Goal: Task Accomplishment & Management: Manage account settings

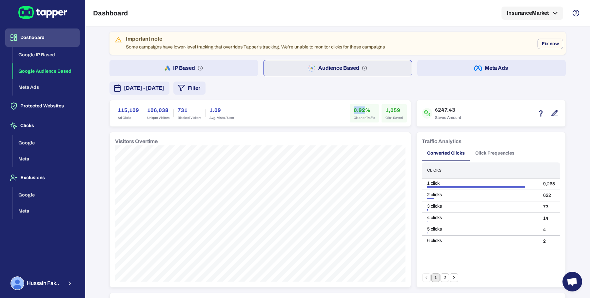
click at [223, 70] on button "IP Based" at bounding box center [183, 68] width 148 height 16
click at [164, 85] on span "[DATE] - [DATE]" at bounding box center [144, 88] width 40 height 8
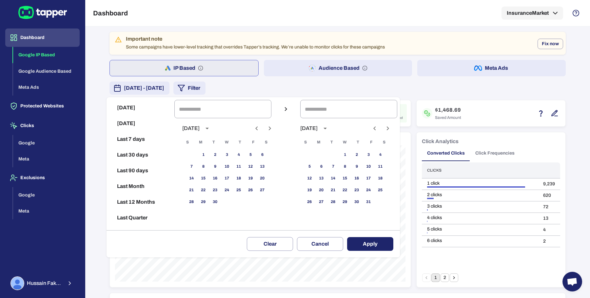
click at [221, 85] on div at bounding box center [295, 149] width 590 height 298
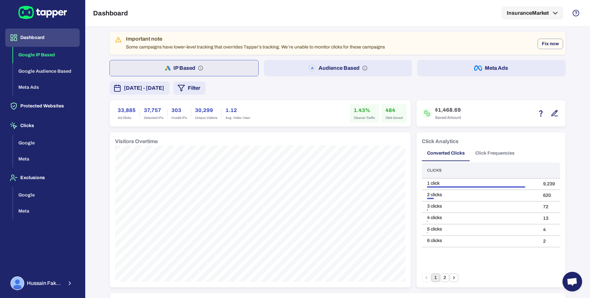
click at [185, 88] on icon "button" at bounding box center [181, 88] width 8 height 8
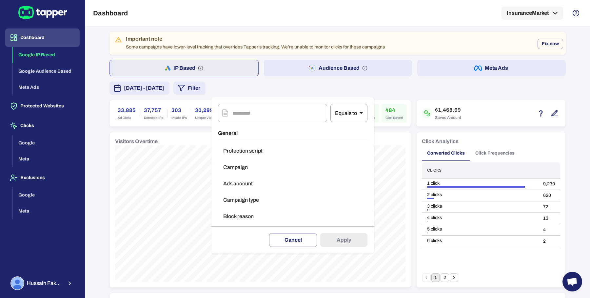
click at [242, 200] on button "Campaign type" at bounding box center [292, 200] width 149 height 13
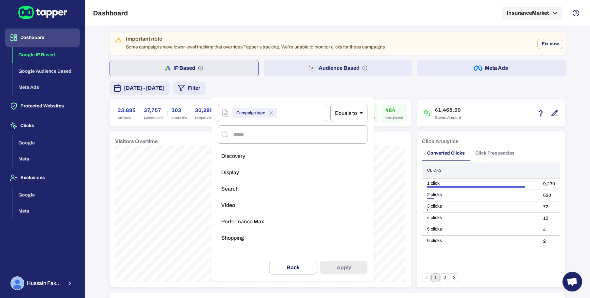
click at [246, 190] on li "Search" at bounding box center [292, 189] width 149 height 13
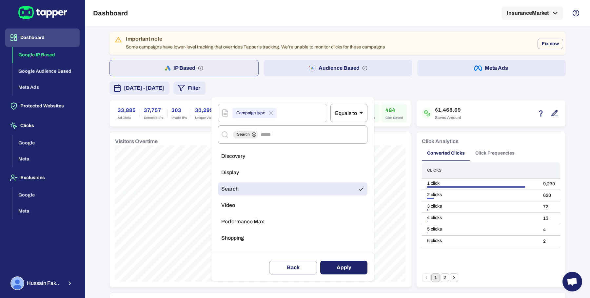
click at [335, 265] on button "Apply" at bounding box center [343, 268] width 47 height 14
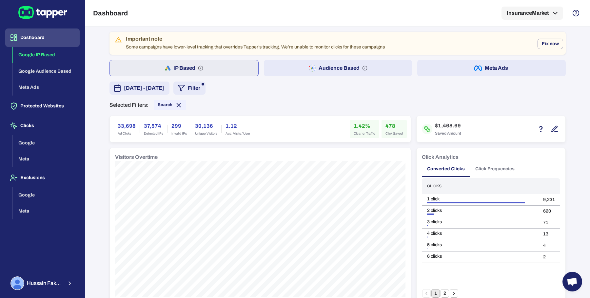
click at [126, 125] on h6 "33,698" at bounding box center [127, 126] width 18 height 8
copy h6 "33,698"
click at [354, 123] on h6 "1.42%" at bounding box center [364, 126] width 21 height 8
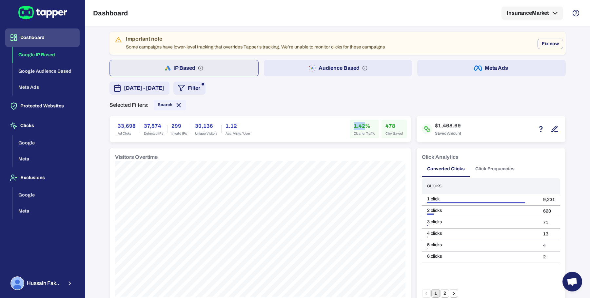
copy h6 "1.42"
click at [385, 123] on h6 "478" at bounding box center [393, 126] width 17 height 8
click at [386, 126] on h6 "478" at bounding box center [393, 126] width 17 height 8
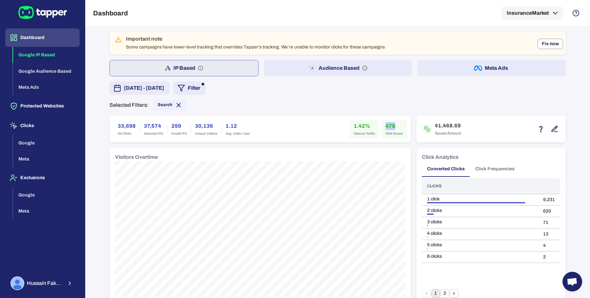
copy h6 "478"
drag, startPoint x: 436, startPoint y: 125, endPoint x: 447, endPoint y: 126, distance: 10.9
click at [447, 126] on h6 "$1,468.69" at bounding box center [448, 126] width 26 height 8
drag, startPoint x: 435, startPoint y: 125, endPoint x: 447, endPoint y: 126, distance: 12.5
click at [447, 126] on h6 "$1,468.69" at bounding box center [448, 126] width 26 height 8
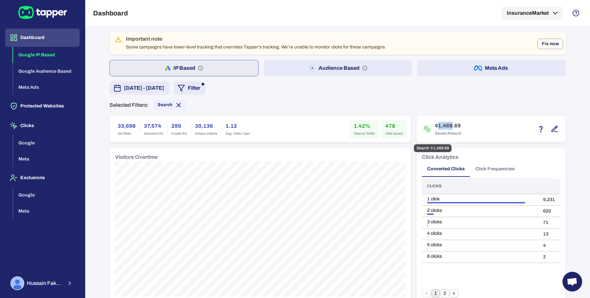
copy h6 "1,468"
click at [287, 66] on button "Audience Based" at bounding box center [338, 68] width 148 height 16
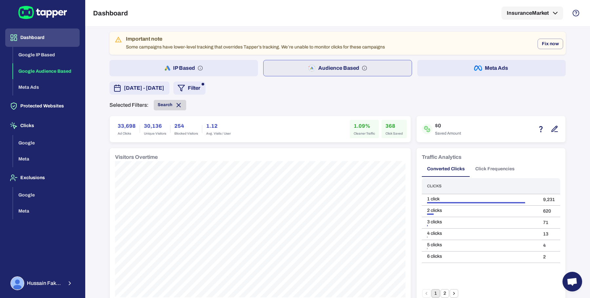
click at [176, 107] on icon at bounding box center [178, 105] width 7 height 7
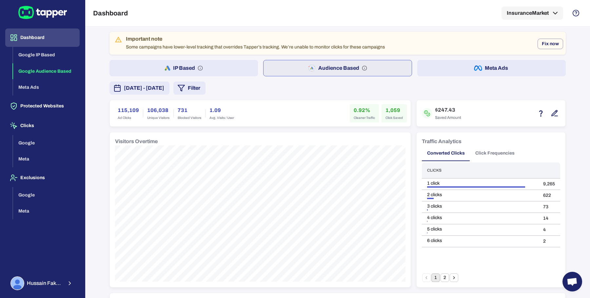
click at [206, 91] on button "Filter" at bounding box center [189, 88] width 32 height 13
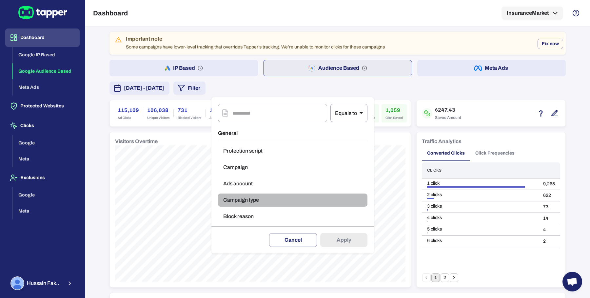
click at [240, 204] on button "Campaign type" at bounding box center [292, 200] width 149 height 13
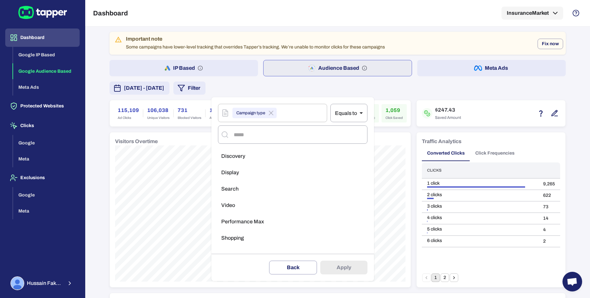
click at [244, 210] on li "Video" at bounding box center [292, 205] width 149 height 13
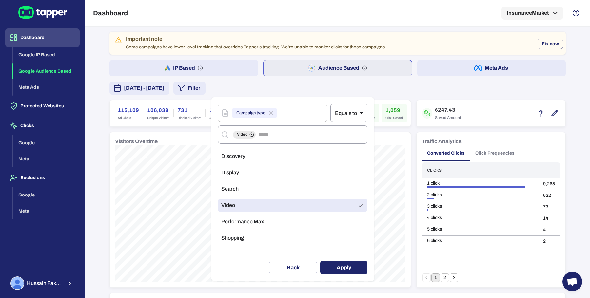
click at [335, 267] on button "Apply" at bounding box center [343, 268] width 47 height 14
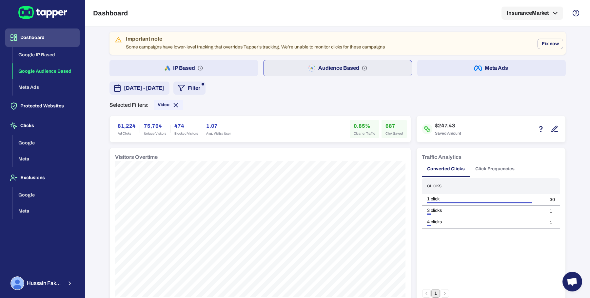
click at [125, 123] on h6 "81,224" at bounding box center [127, 126] width 18 height 8
copy h6 "81,224"
drag, startPoint x: 350, startPoint y: 123, endPoint x: 362, endPoint y: 124, distance: 11.2
click at [362, 124] on div "0.85% Cleaner Traffic" at bounding box center [364, 129] width 29 height 18
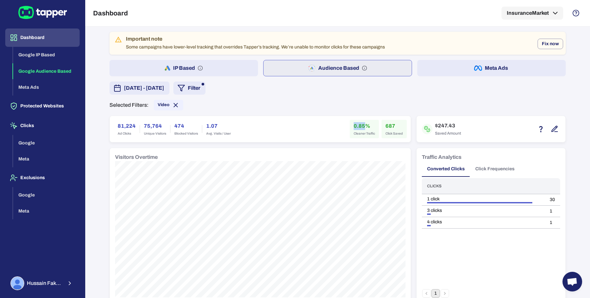
copy h6 "0.85"
click at [389, 124] on h6 "687" at bounding box center [393, 126] width 17 height 8
copy h6 "687"
click at [172, 105] on icon at bounding box center [175, 105] width 7 height 7
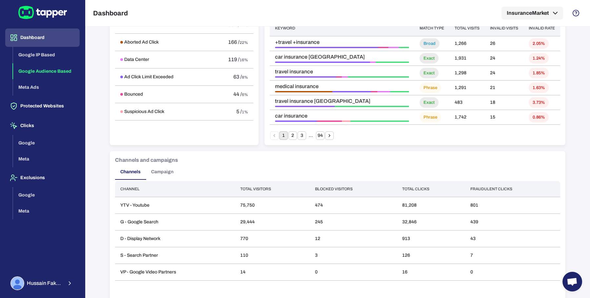
scroll to position [436, 0]
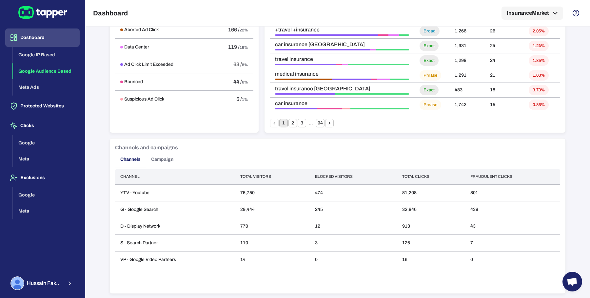
click at [153, 159] on button "Campaign" at bounding box center [162, 160] width 33 height 16
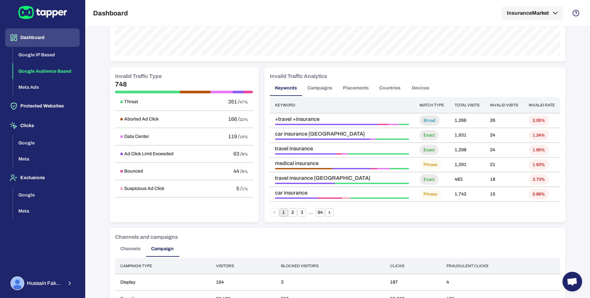
scroll to position [342, 0]
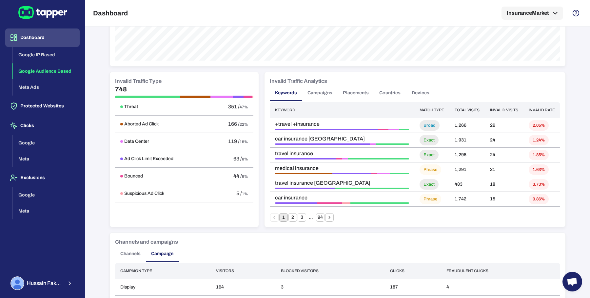
click at [357, 91] on button "Placements" at bounding box center [356, 93] width 36 height 16
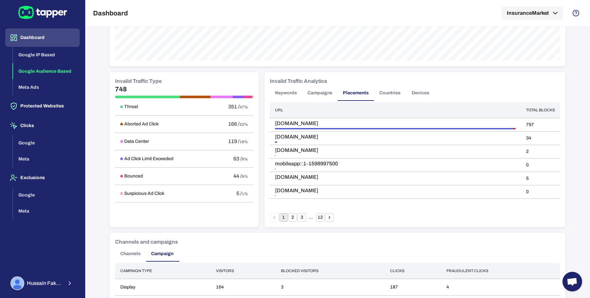
click at [288, 217] on button "2" at bounding box center [292, 217] width 9 height 9
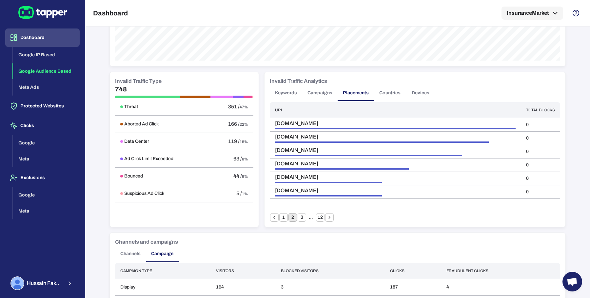
click at [281, 90] on button "Keywords" at bounding box center [286, 93] width 32 height 16
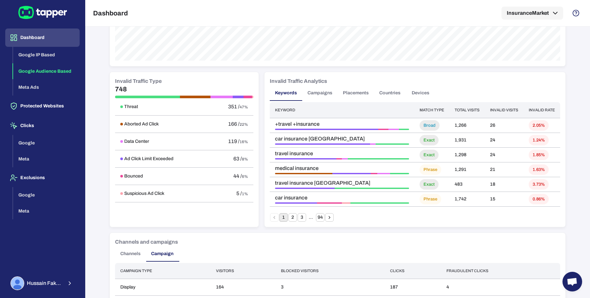
click at [289, 214] on button "2" at bounding box center [292, 217] width 9 height 9
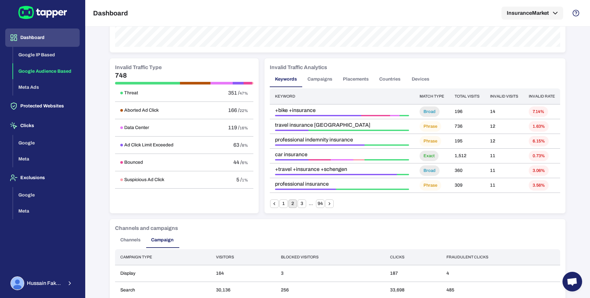
scroll to position [354, 0]
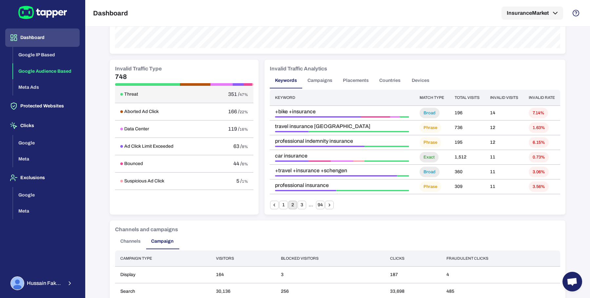
click at [128, 93] on h6 "Threat" at bounding box center [131, 94] width 14 height 6
copy h6 "Threat"
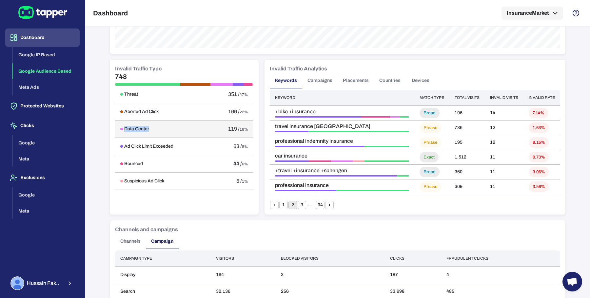
drag, startPoint x: 121, startPoint y: 127, endPoint x: 146, endPoint y: 128, distance: 24.9
click at [146, 128] on div "Data Center" at bounding box center [161, 129] width 83 height 6
copy h6 "Data Center"
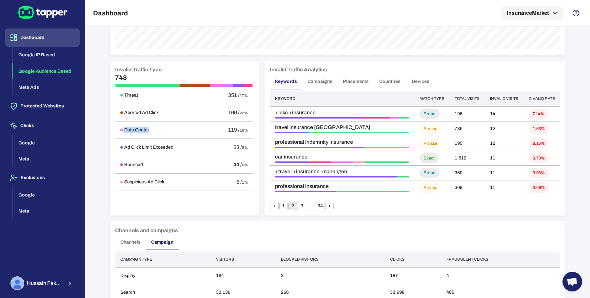
scroll to position [342, 0]
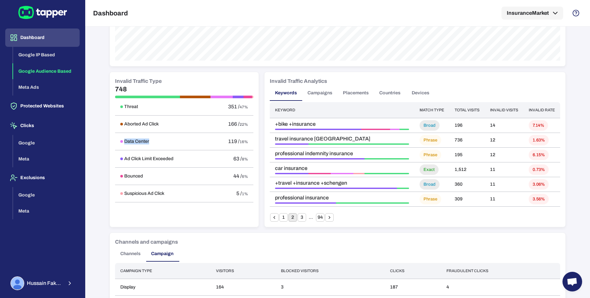
click at [120, 86] on h5 "748" at bounding box center [184, 89] width 138 height 8
copy h5 "748"
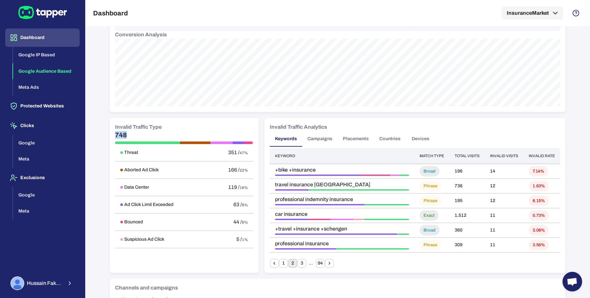
scroll to position [315, 0]
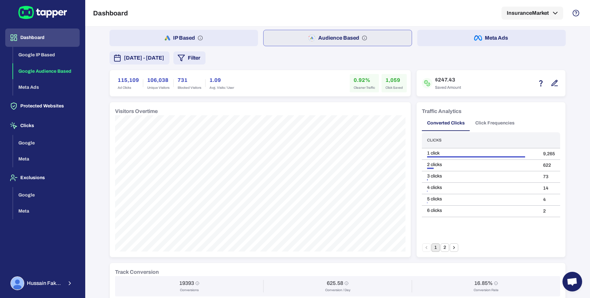
scroll to position [33, 0]
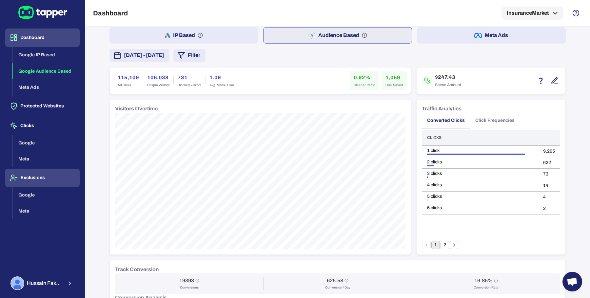
click at [37, 179] on button "Exclusions" at bounding box center [42, 178] width 74 height 18
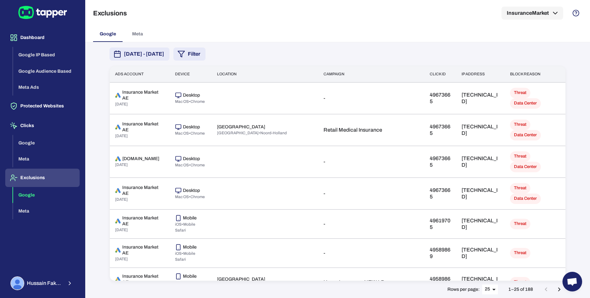
click at [185, 54] on icon "button" at bounding box center [181, 54] width 8 height 8
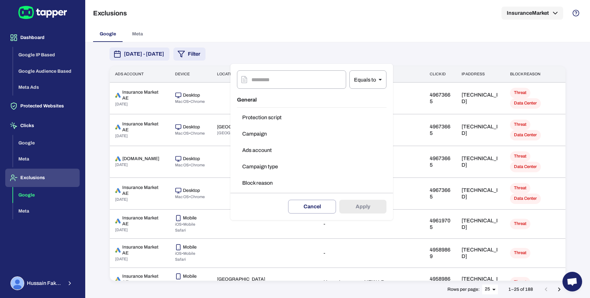
click at [195, 75] on div at bounding box center [295, 149] width 590 height 298
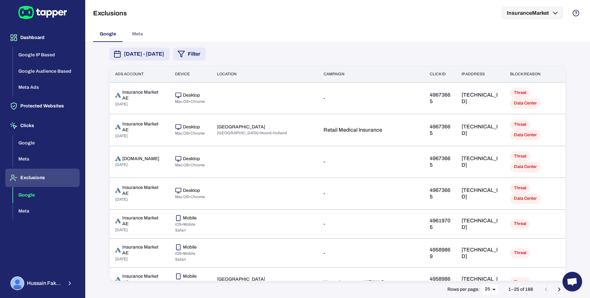
click at [164, 55] on span "[DATE] - [DATE]" at bounding box center [144, 54] width 40 height 8
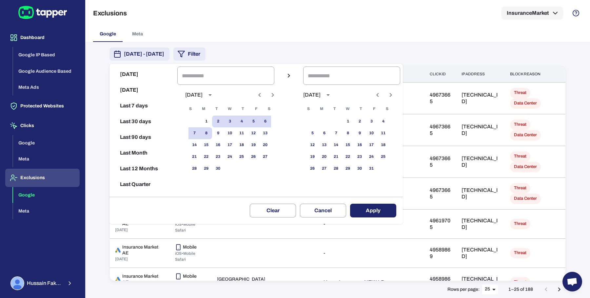
click at [263, 97] on icon "Previous month" at bounding box center [260, 95] width 8 height 8
click at [261, 95] on icon "Previous month" at bounding box center [259, 95] width 2 height 4
click at [277, 94] on icon "Next month" at bounding box center [273, 95] width 8 height 8
click at [233, 133] on button "6" at bounding box center [230, 133] width 12 height 12
type input "**********"
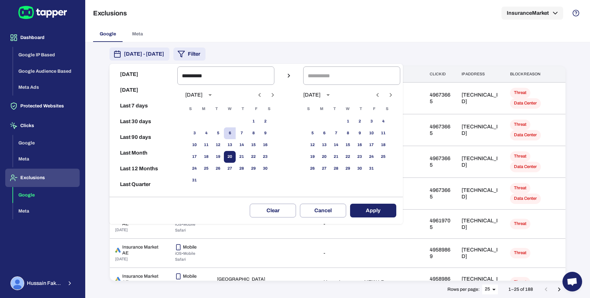
click at [230, 160] on button "20" at bounding box center [230, 157] width 12 height 12
type input "**********"
click at [366, 209] on button "Apply" at bounding box center [373, 211] width 46 height 14
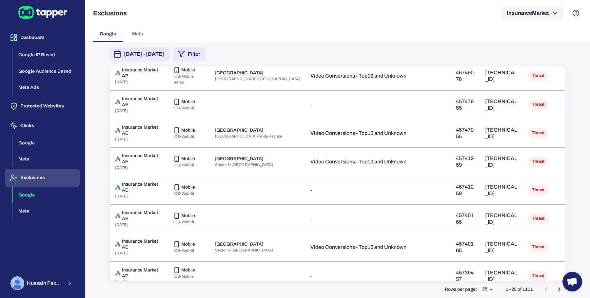
scroll to position [104, 0]
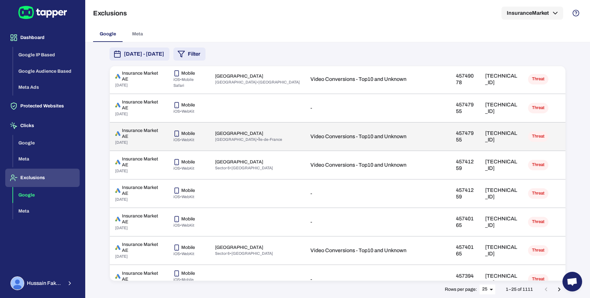
click at [485, 140] on p "[TECHNICAL_ID]" at bounding box center [501, 136] width 32 height 13
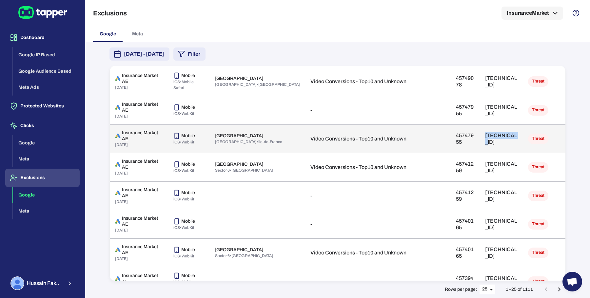
scroll to position [102, 0]
click at [429, 142] on p "Video Conversions - Top10 and Unknown" at bounding box center [377, 138] width 135 height 7
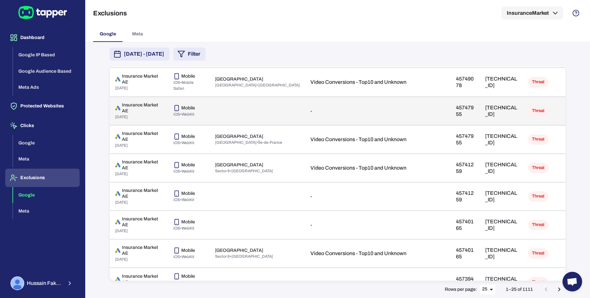
scroll to position [101, 0]
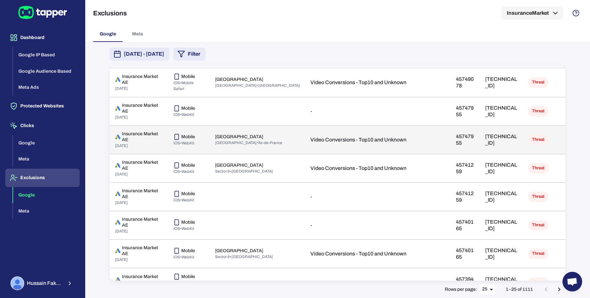
click at [494, 142] on p "[TECHNICAL_ID]" at bounding box center [501, 139] width 32 height 13
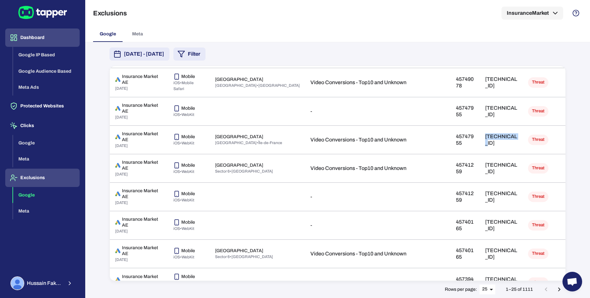
click at [43, 35] on button "Dashboard" at bounding box center [42, 38] width 74 height 18
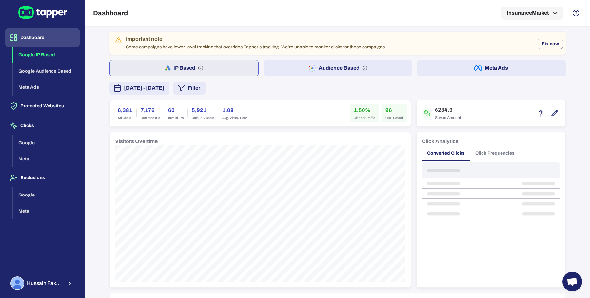
click at [164, 91] on span "[DATE] - [DATE]" at bounding box center [144, 88] width 40 height 8
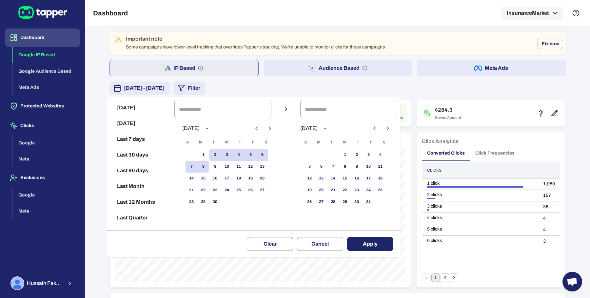
click at [261, 129] on icon "Previous month" at bounding box center [257, 129] width 8 height 8
drag, startPoint x: 254, startPoint y: 152, endPoint x: 243, endPoint y: 164, distance: 15.5
click at [254, 152] on button "1" at bounding box center [251, 155] width 12 height 12
type input "**********"
click at [197, 210] on button "31" at bounding box center [192, 214] width 12 height 12
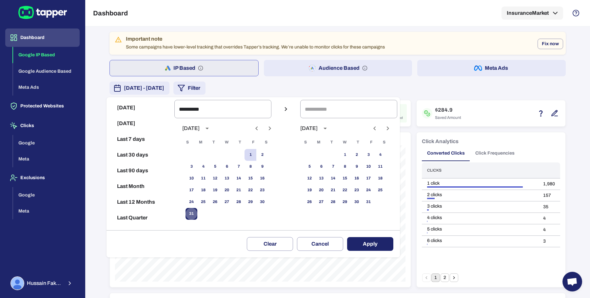
type input "**********"
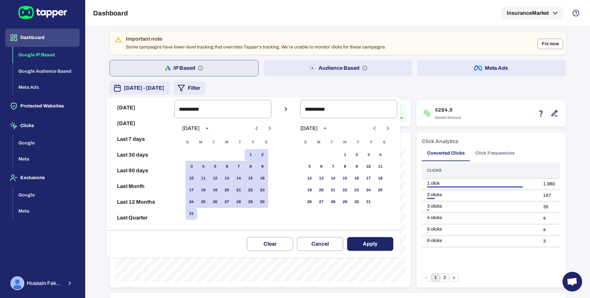
click at [387, 247] on button "Apply" at bounding box center [370, 244] width 46 height 14
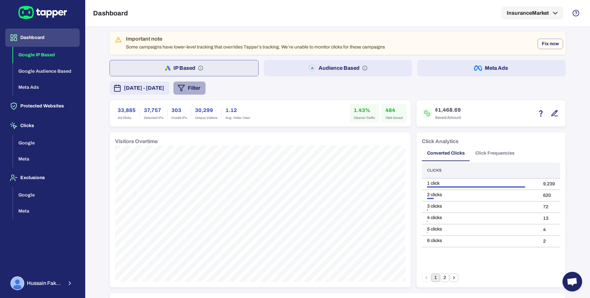
click at [206, 89] on button "Filter" at bounding box center [189, 88] width 32 height 13
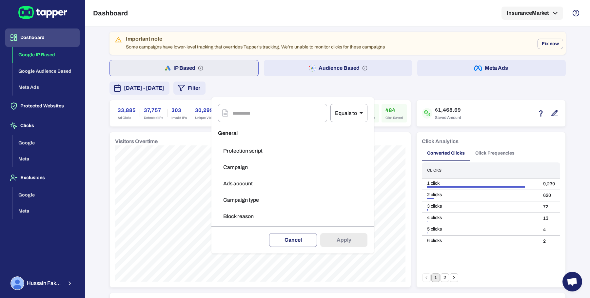
click at [248, 211] on button "Block reason" at bounding box center [292, 216] width 149 height 13
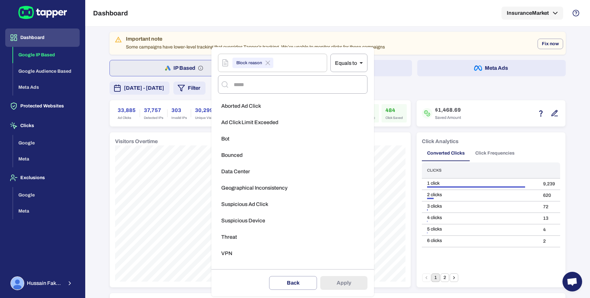
click at [256, 101] on li "Aborted Ad Click" at bounding box center [292, 106] width 149 height 13
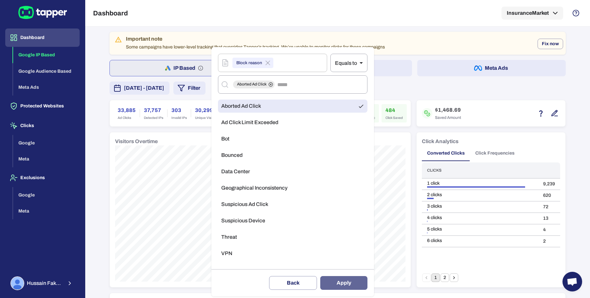
click at [351, 284] on button "Apply" at bounding box center [343, 283] width 47 height 14
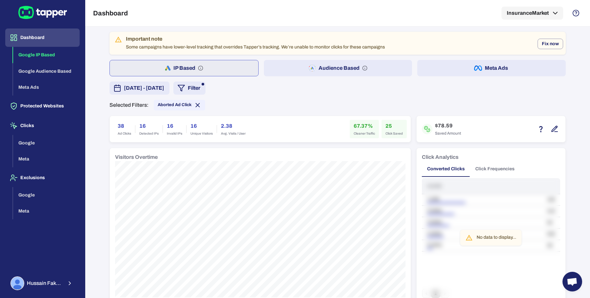
click at [280, 71] on button "Audience Based" at bounding box center [338, 68] width 148 height 16
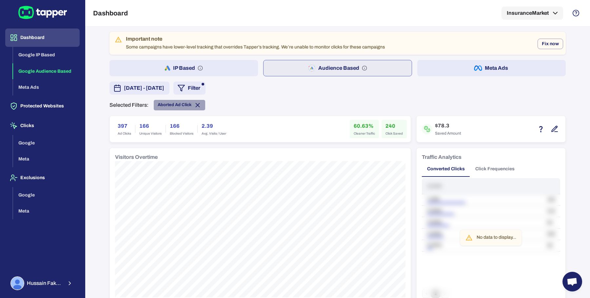
click at [194, 107] on icon at bounding box center [197, 105] width 7 height 7
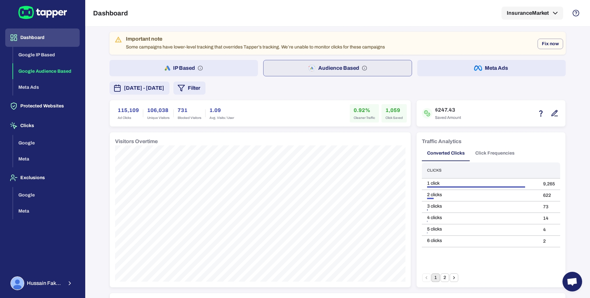
click at [501, 158] on button "Click Frequencies" at bounding box center [495, 154] width 50 height 16
click at [451, 275] on button "3" at bounding box center [454, 278] width 9 height 9
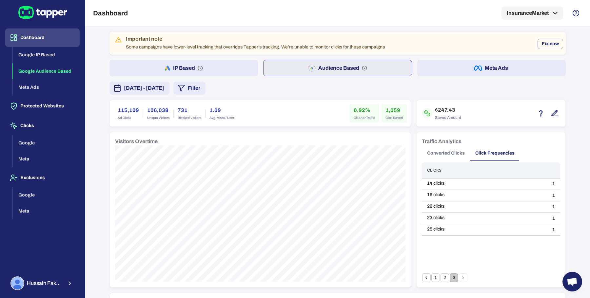
click at [435, 149] on button "Converted Clicks" at bounding box center [446, 154] width 48 height 16
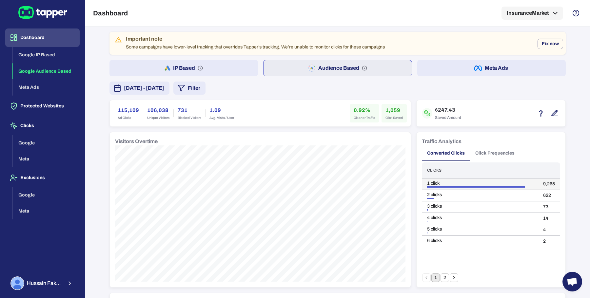
click at [545, 182] on td "9,265" at bounding box center [549, 184] width 22 height 11
click at [543, 194] on td "622" at bounding box center [549, 195] width 22 height 11
click at [542, 205] on td "73" at bounding box center [549, 207] width 22 height 11
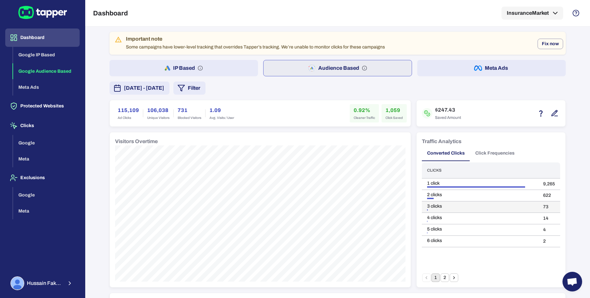
click at [542, 205] on td "73" at bounding box center [549, 207] width 22 height 11
click at [442, 279] on button "2" at bounding box center [445, 278] width 9 height 9
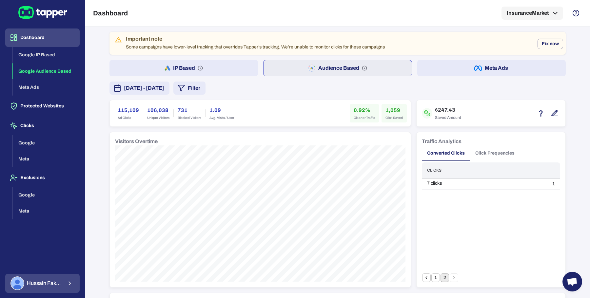
click at [60, 279] on div "[PERSON_NAME]" at bounding box center [36, 284] width 52 height 14
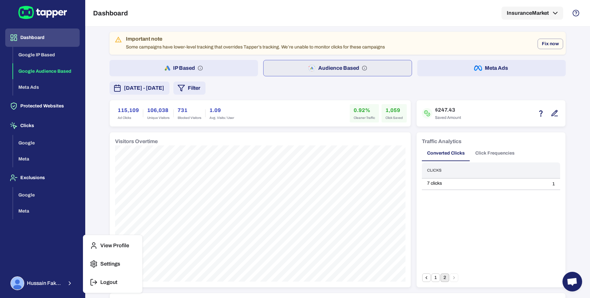
click at [116, 283] on p "Logout" at bounding box center [108, 282] width 17 height 7
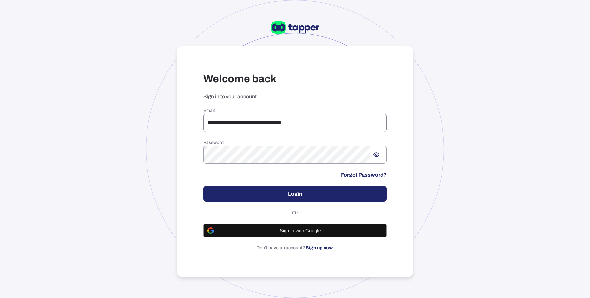
click at [247, 120] on input "**********" at bounding box center [295, 123] width 184 height 18
paste input "email"
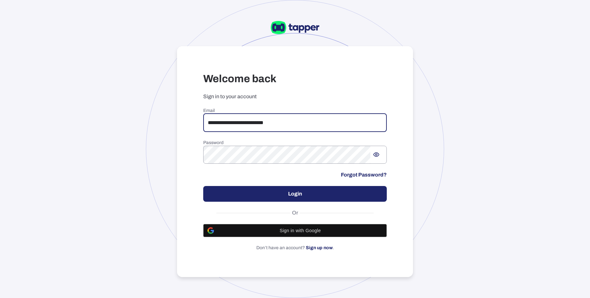
type input "**********"
click at [254, 192] on button "Login" at bounding box center [295, 194] width 184 height 16
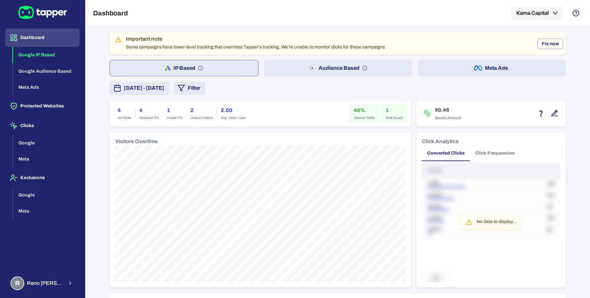
click at [224, 70] on button "IP Based" at bounding box center [183, 68] width 149 height 16
click at [164, 86] on span "[DATE] - [DATE]" at bounding box center [144, 88] width 40 height 8
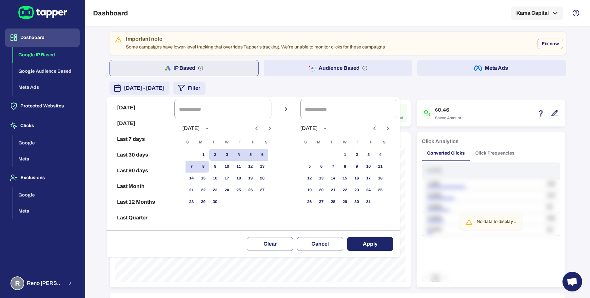
click at [262, 129] on button "Previous month" at bounding box center [256, 128] width 11 height 11
click at [256, 152] on button "1" at bounding box center [251, 155] width 12 height 12
type input "**********"
click at [196, 215] on button "31" at bounding box center [192, 214] width 12 height 12
type input "**********"
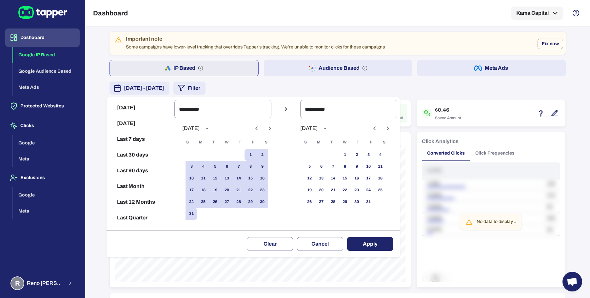
click at [362, 238] on button "Apply" at bounding box center [370, 244] width 46 height 14
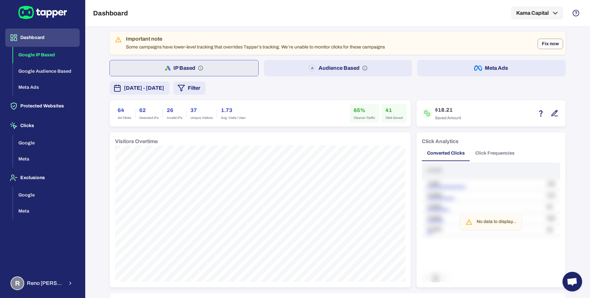
click at [355, 63] on button "Audience Based" at bounding box center [338, 68] width 148 height 16
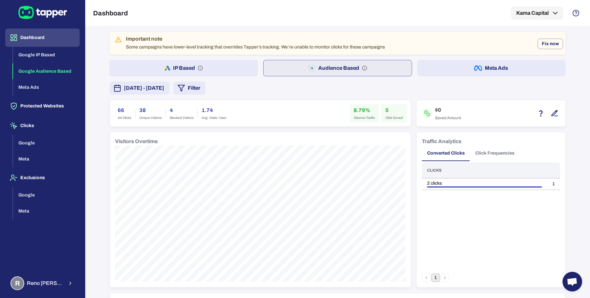
click at [443, 65] on button "Meta Ads" at bounding box center [491, 68] width 148 height 16
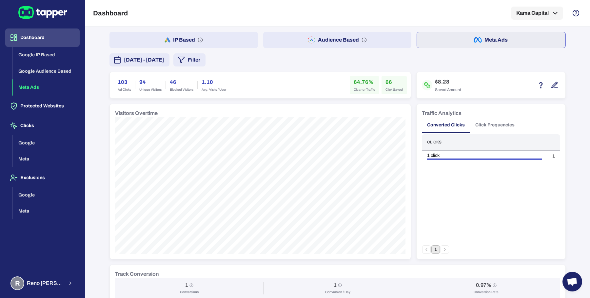
click at [270, 42] on button "Audience Based" at bounding box center [337, 40] width 148 height 16
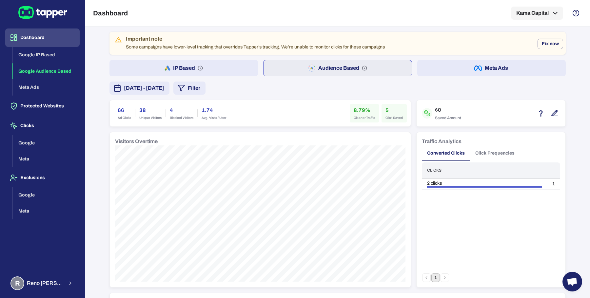
click at [202, 71] on button "IP Based" at bounding box center [183, 68] width 148 height 16
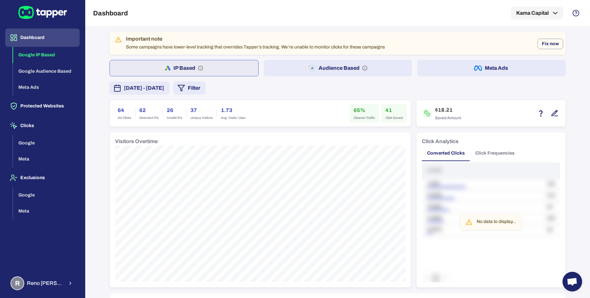
click at [290, 72] on button "Audience Based" at bounding box center [338, 68] width 148 height 16
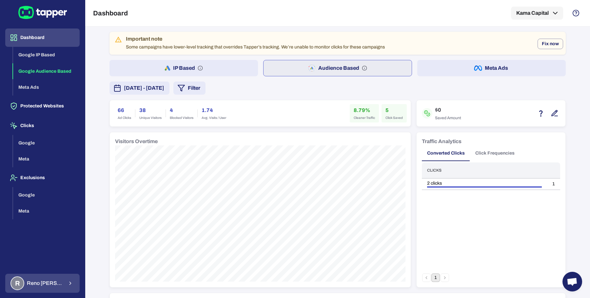
click at [54, 281] on span "Reno Mindemann" at bounding box center [45, 283] width 37 height 7
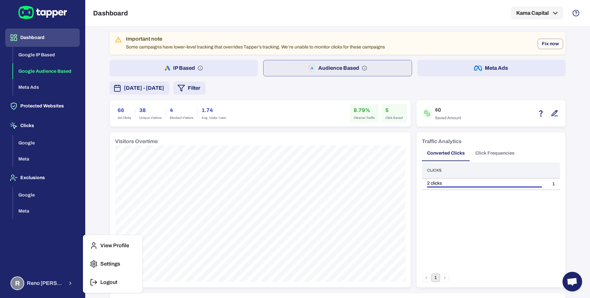
click at [149, 218] on div at bounding box center [295, 149] width 590 height 298
click at [219, 69] on button "IP Based" at bounding box center [183, 68] width 148 height 16
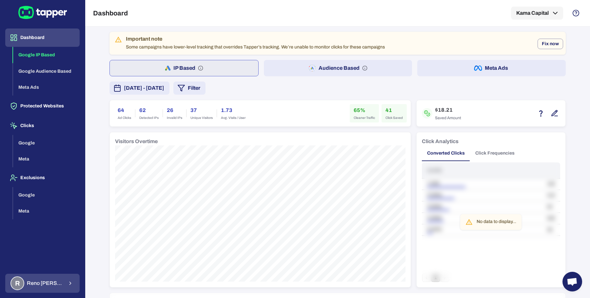
click at [74, 275] on button "R Reno Mindemann" at bounding box center [42, 283] width 74 height 19
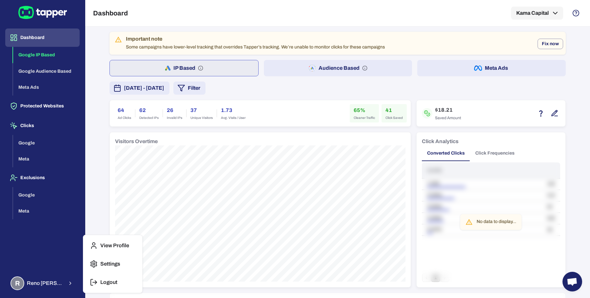
click at [108, 279] on p "Logout" at bounding box center [108, 282] width 17 height 7
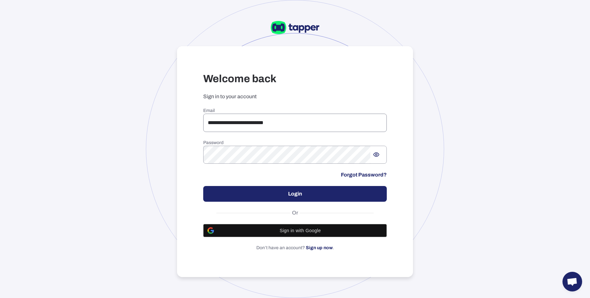
click at [255, 129] on input "**********" at bounding box center [295, 123] width 184 height 18
paste input "email"
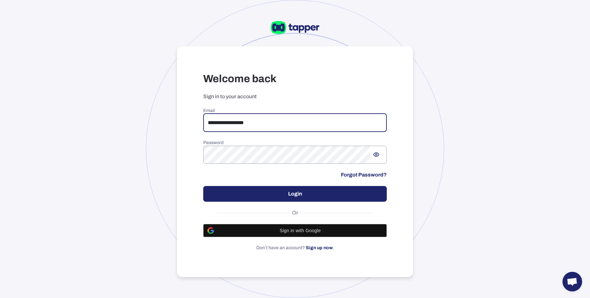
type input "**********"
click at [254, 197] on button "Login" at bounding box center [295, 194] width 184 height 16
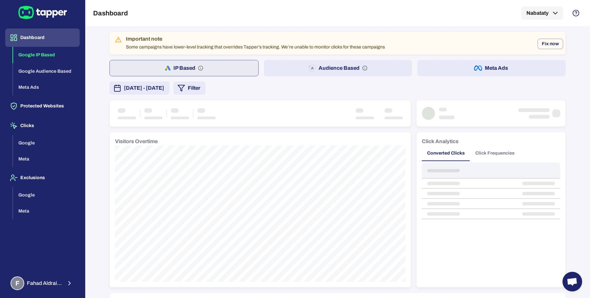
click at [164, 89] on span "[DATE] - [DATE]" at bounding box center [144, 88] width 40 height 8
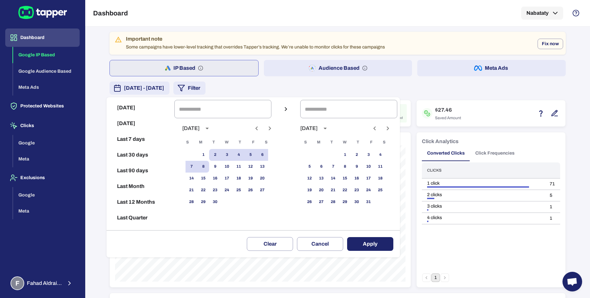
click at [261, 128] on icon "Previous month" at bounding box center [257, 129] width 8 height 8
click at [256, 153] on button "1" at bounding box center [251, 155] width 12 height 12
type input "**********"
click at [196, 211] on button "31" at bounding box center [192, 214] width 12 height 12
type input "**********"
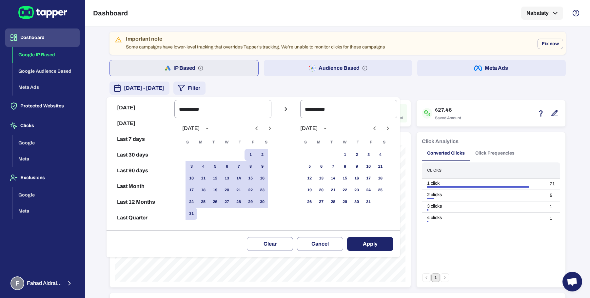
click at [359, 238] on button "Apply" at bounding box center [370, 244] width 46 height 14
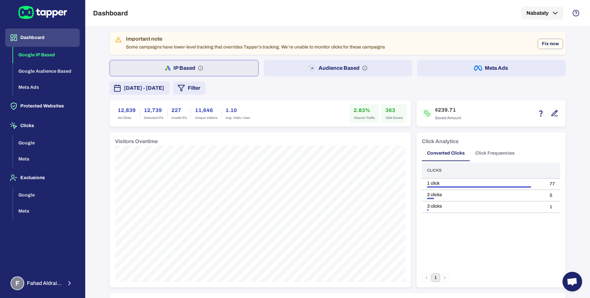
click at [275, 66] on button "Audience Based" at bounding box center [338, 68] width 148 height 16
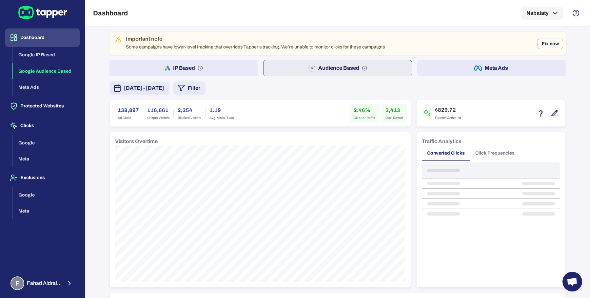
click at [437, 64] on button "Meta Ads" at bounding box center [491, 68] width 148 height 16
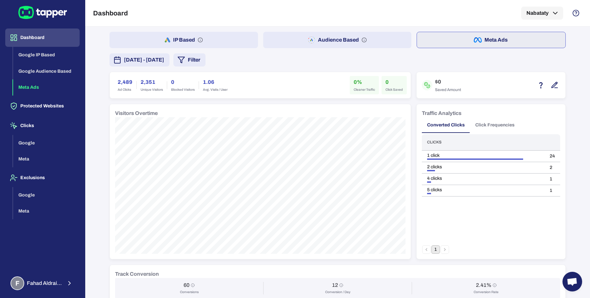
scroll to position [253, 0]
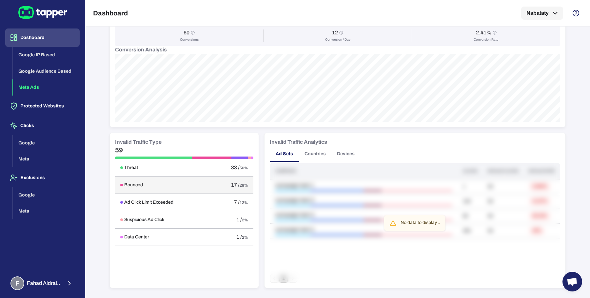
click at [247, 191] on td "17 / 29%" at bounding box center [232, 185] width 42 height 17
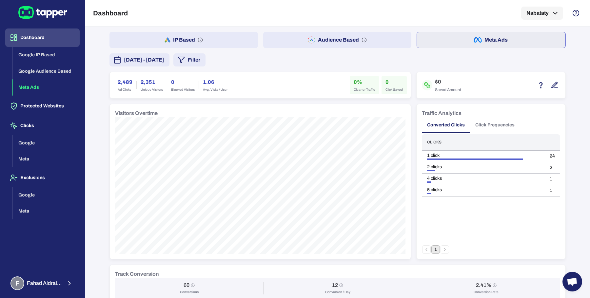
click at [283, 39] on button "Audience Based" at bounding box center [337, 40] width 148 height 16
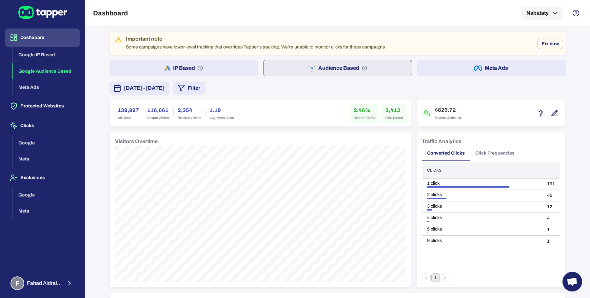
click at [225, 64] on button "IP Based" at bounding box center [183, 68] width 148 height 16
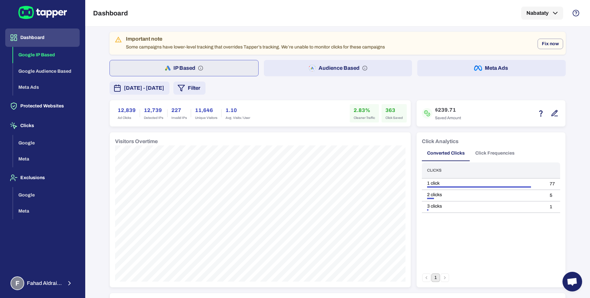
click at [283, 70] on button "Audience Based" at bounding box center [338, 68] width 148 height 16
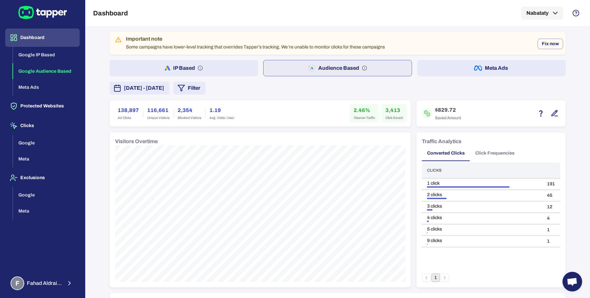
scroll to position [436, 0]
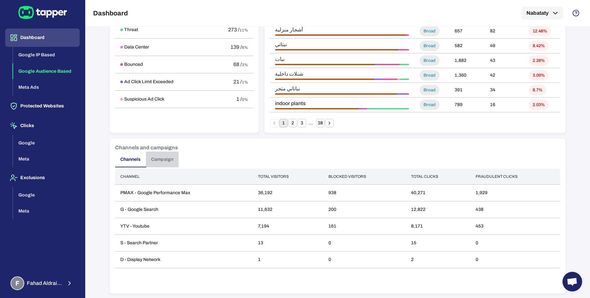
click at [157, 164] on button "Campaign" at bounding box center [162, 160] width 33 height 16
